Goal: Information Seeking & Learning: Check status

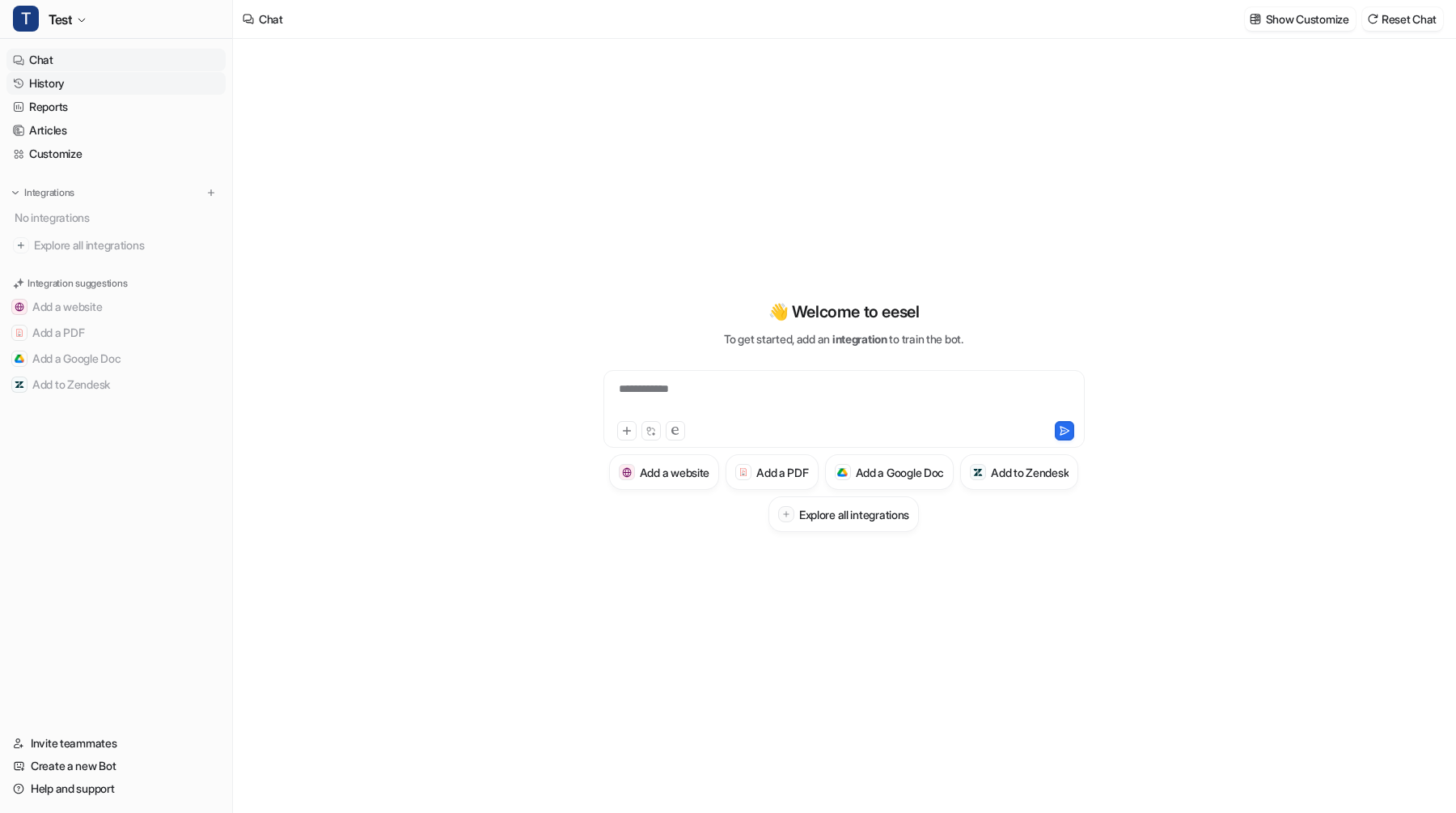
click at [81, 83] on link "History" at bounding box center [116, 83] width 219 height 23
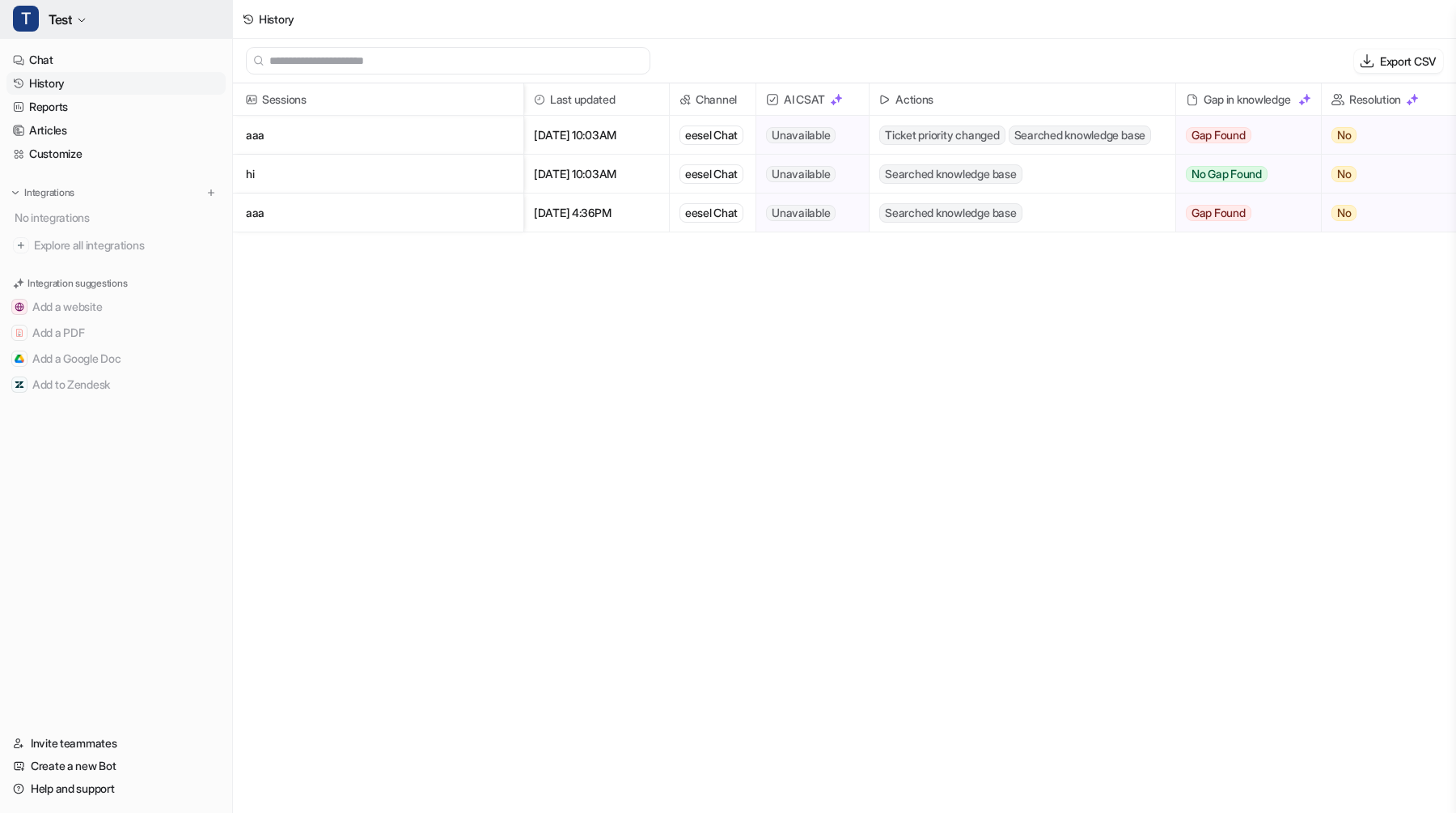
click at [85, 29] on button "T Test" at bounding box center [115, 19] width 232 height 39
click at [108, 18] on button "T Test" at bounding box center [115, 19] width 232 height 39
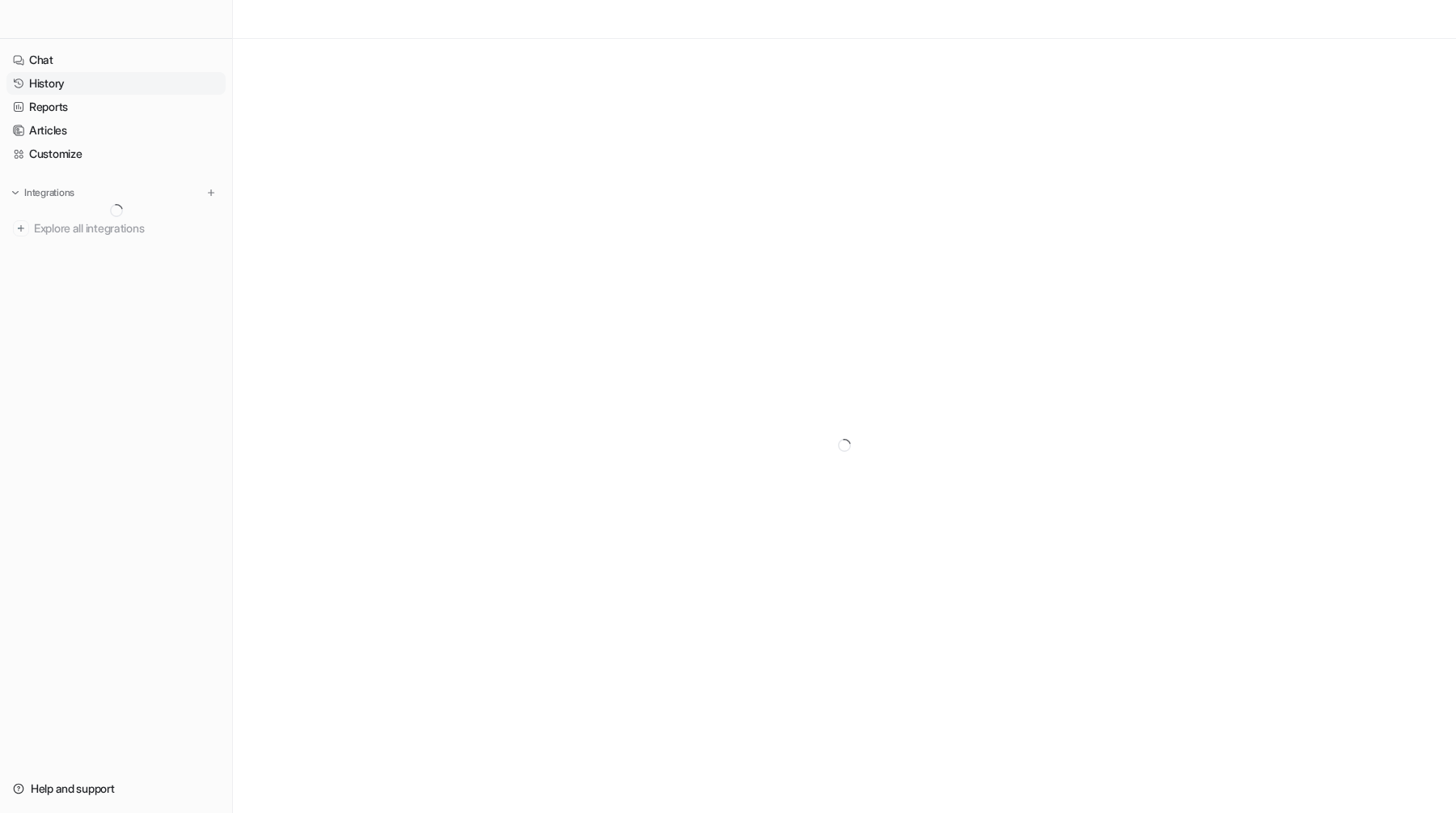
click at [78, 78] on link "History" at bounding box center [116, 83] width 219 height 23
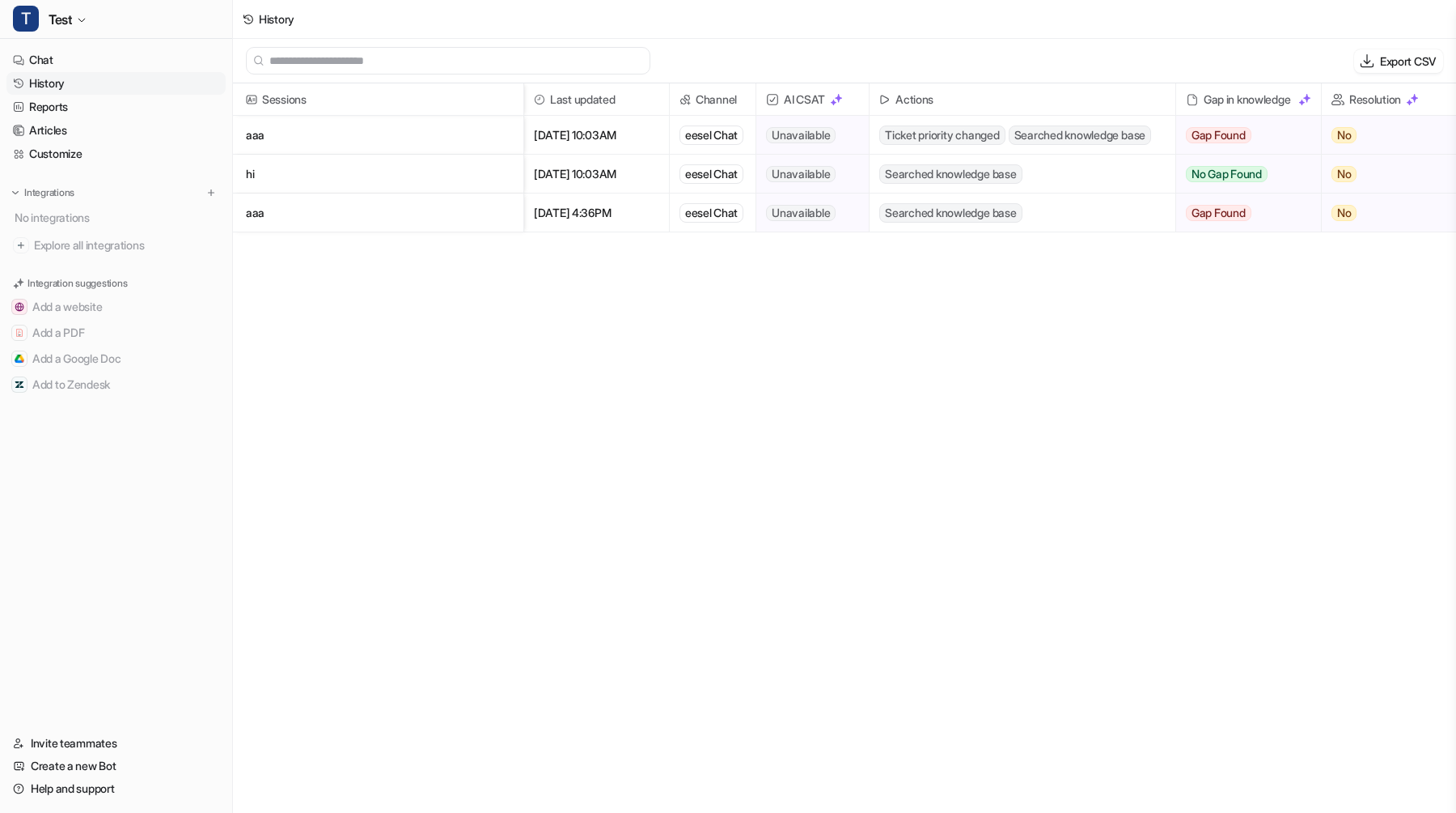
click at [332, 132] on p "aaa" at bounding box center [378, 134] width 265 height 39
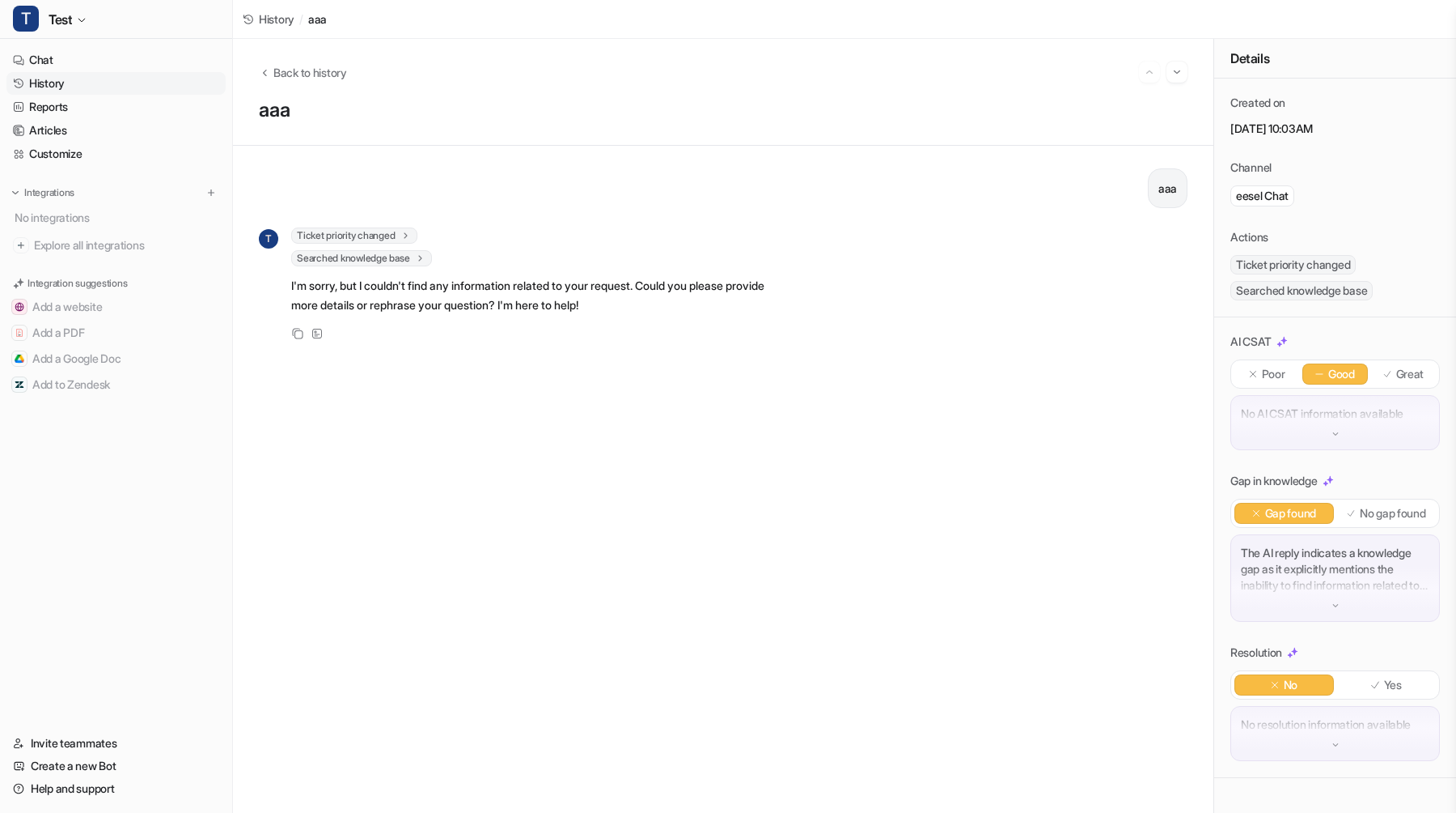
click at [1311, 590] on p "The AI reply indicates a knowledge gap as it explicitly mentions the inability …" at bounding box center [1336, 568] width 189 height 49
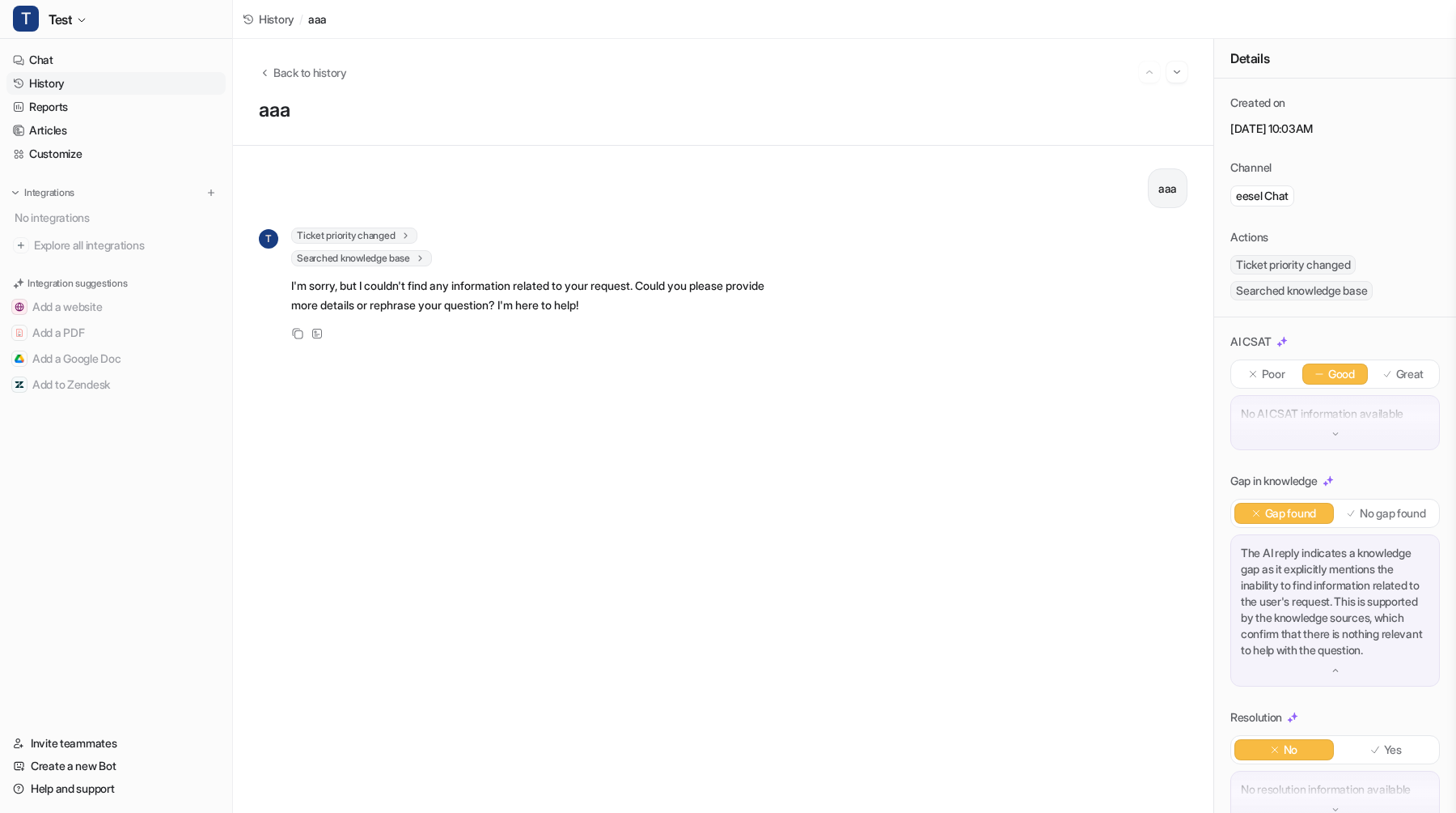
click at [1311, 590] on p "The AI reply indicates a knowledge gap as it explicitly mentions the inability …" at bounding box center [1336, 601] width 189 height 113
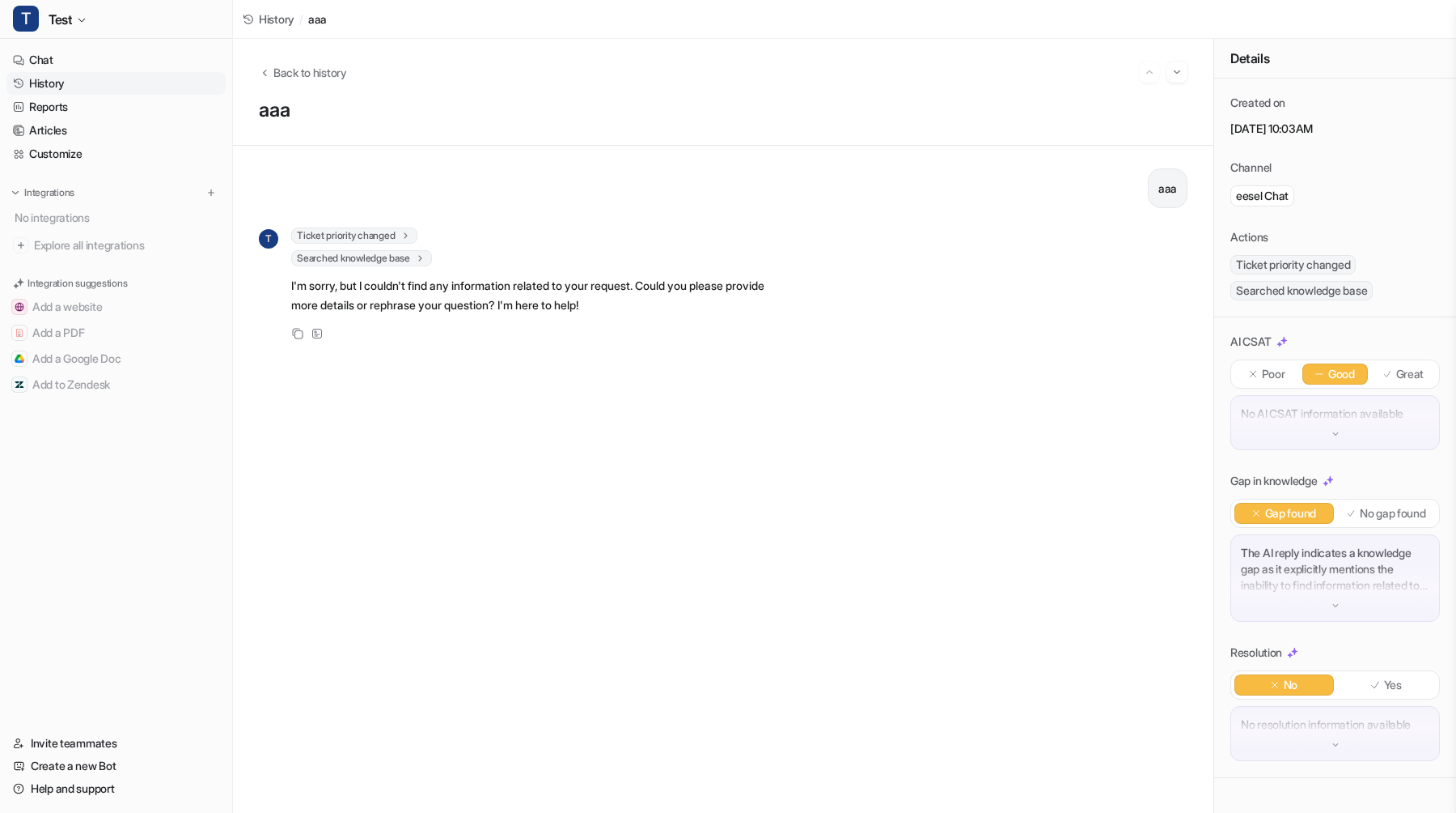
click at [1311, 590] on p "The AI reply indicates a knowledge gap as it explicitly mentions the inability …" at bounding box center [1336, 568] width 189 height 49
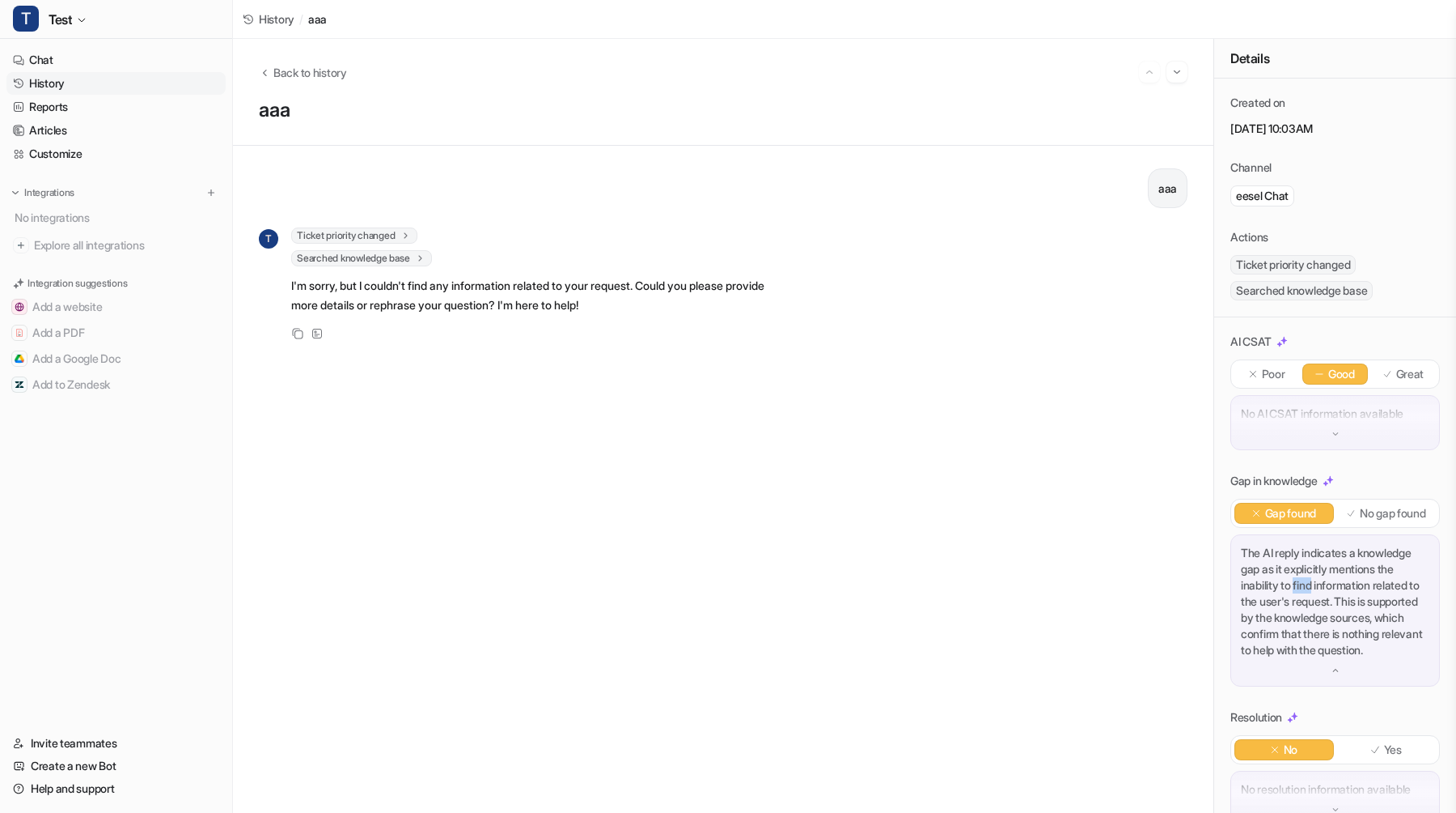
click at [1311, 590] on p "The AI reply indicates a knowledge gap as it explicitly mentions the inability …" at bounding box center [1336, 601] width 189 height 113
